Goal: Transaction & Acquisition: Purchase product/service

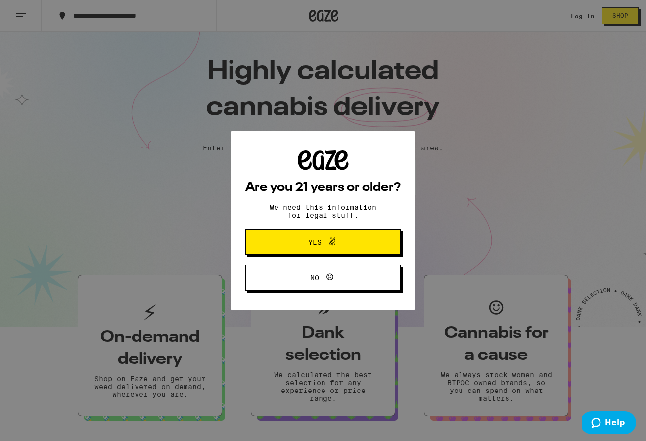
click at [322, 246] on span at bounding box center [330, 242] width 17 height 13
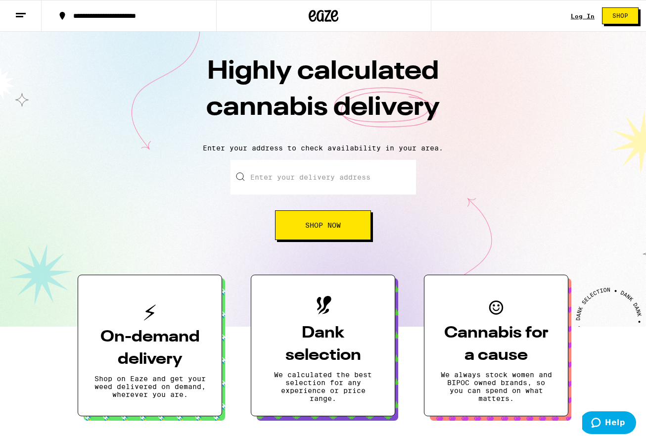
click at [580, 15] on div "Log In" at bounding box center [583, 16] width 24 height 6
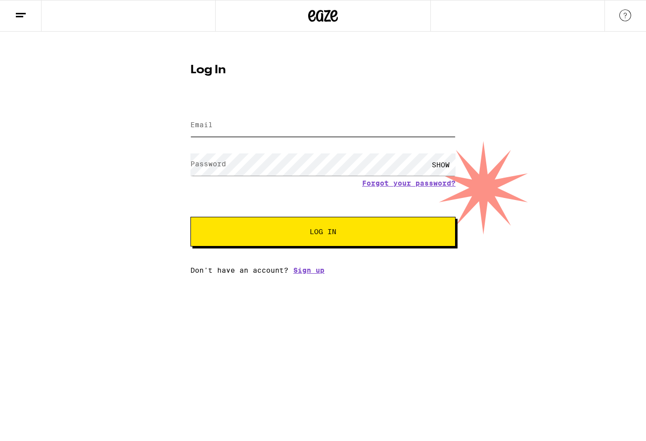
type input "[EMAIL_ADDRESS][DOMAIN_NAME]"
click at [303, 233] on span "Log In" at bounding box center [323, 231] width 185 height 7
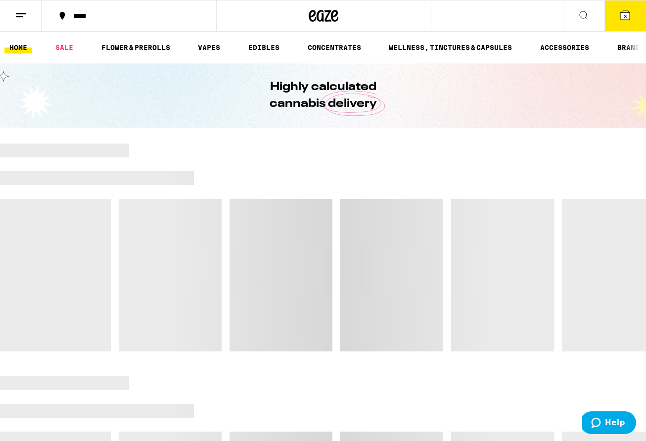
click at [585, 15] on icon at bounding box center [584, 15] width 12 height 12
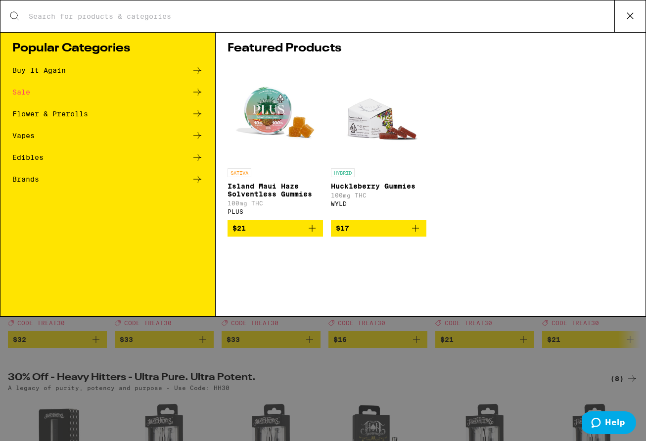
click at [52, 17] on input "Search for Products" at bounding box center [321, 16] width 586 height 9
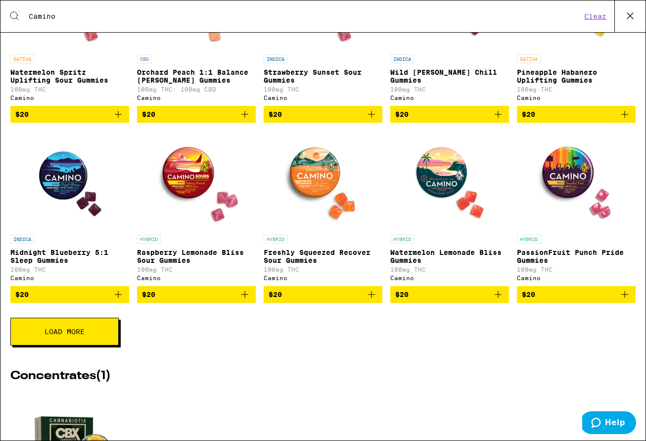
scroll to position [255, 0]
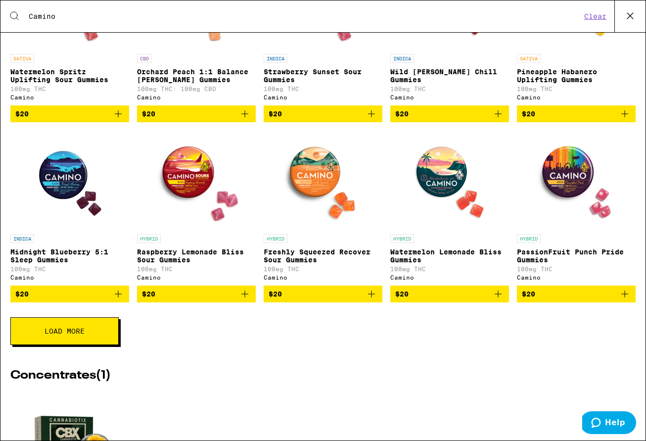
click at [84, 345] on button "Load More" at bounding box center [64, 331] width 108 height 28
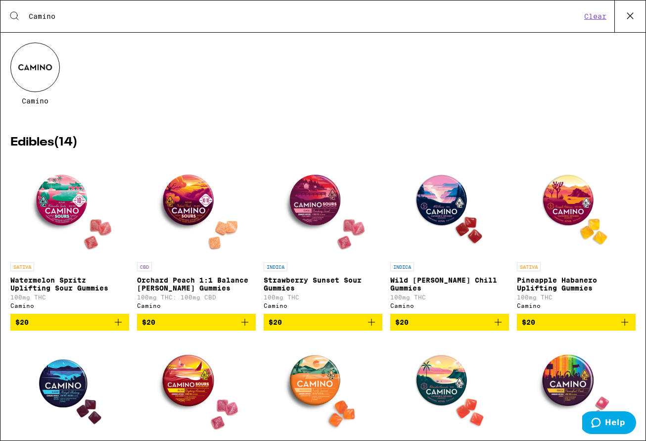
scroll to position [0, 0]
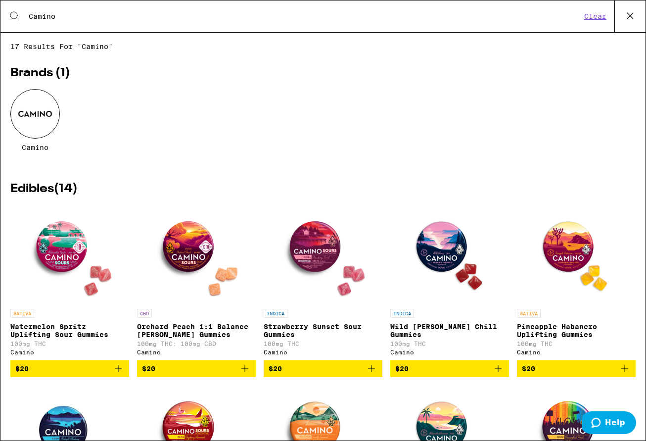
click at [238, 81] on div "Brands ( 1 ) Camino" at bounding box center [322, 120] width 625 height 106
click at [128, 20] on input "Camino" at bounding box center [304, 16] width 553 height 9
drag, startPoint x: 92, startPoint y: 16, endPoint x: -47, endPoint y: -30, distance: 146.5
click at [0, 0] on html "***** ***** 3 Checkout $ 62 3 HOME SALE FLOWER & PREROLLS VAPES EDIBLES CONCENT…" at bounding box center [323, 0] width 646 height 0
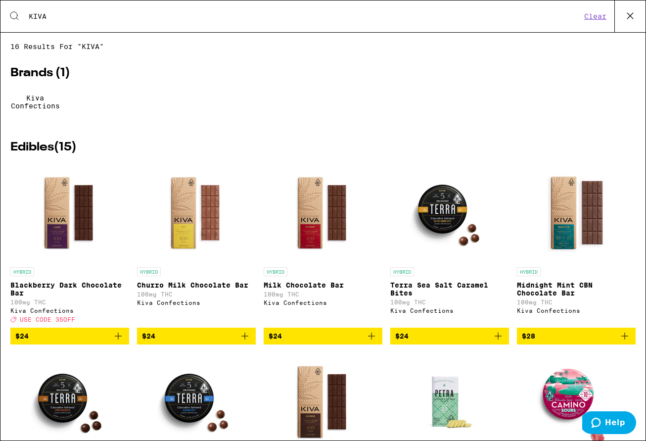
type input "KIVA"
click at [35, 89] on div at bounding box center [35, 89] width 0 height 0
